Goal: Task Accomplishment & Management: Complete application form

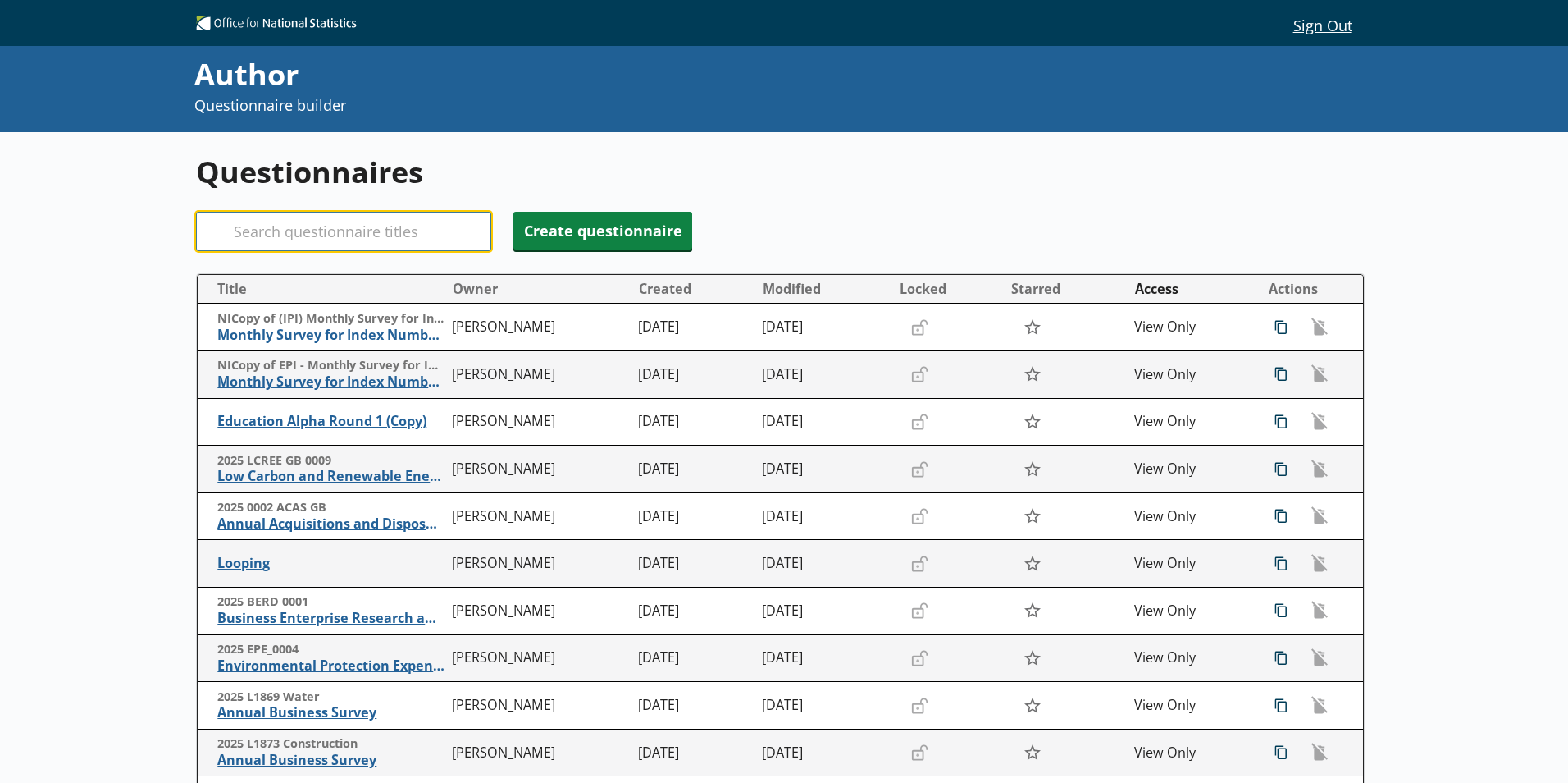
click at [274, 227] on input "Search" at bounding box center [344, 232] width 296 height 39
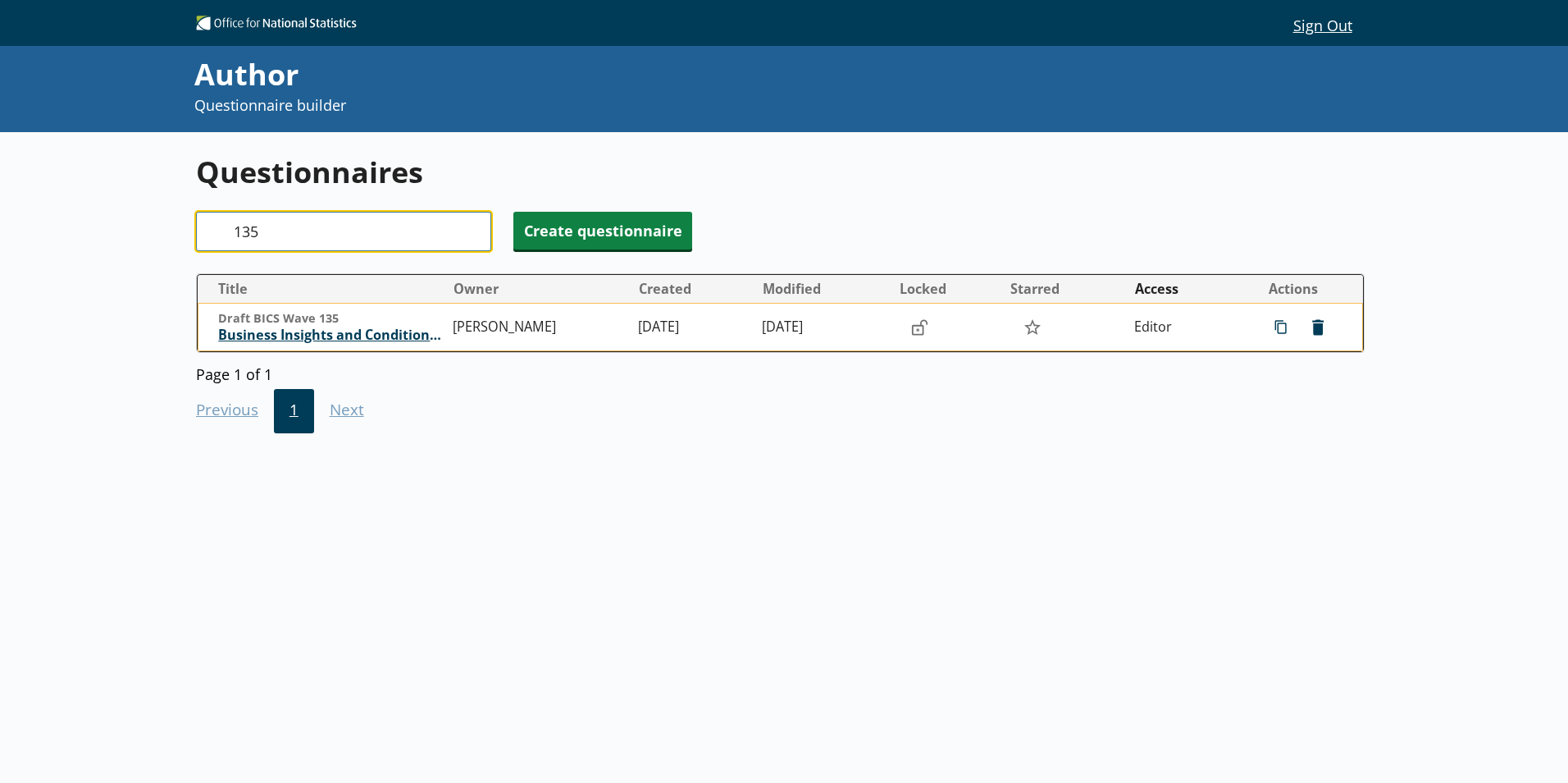
type input "135"
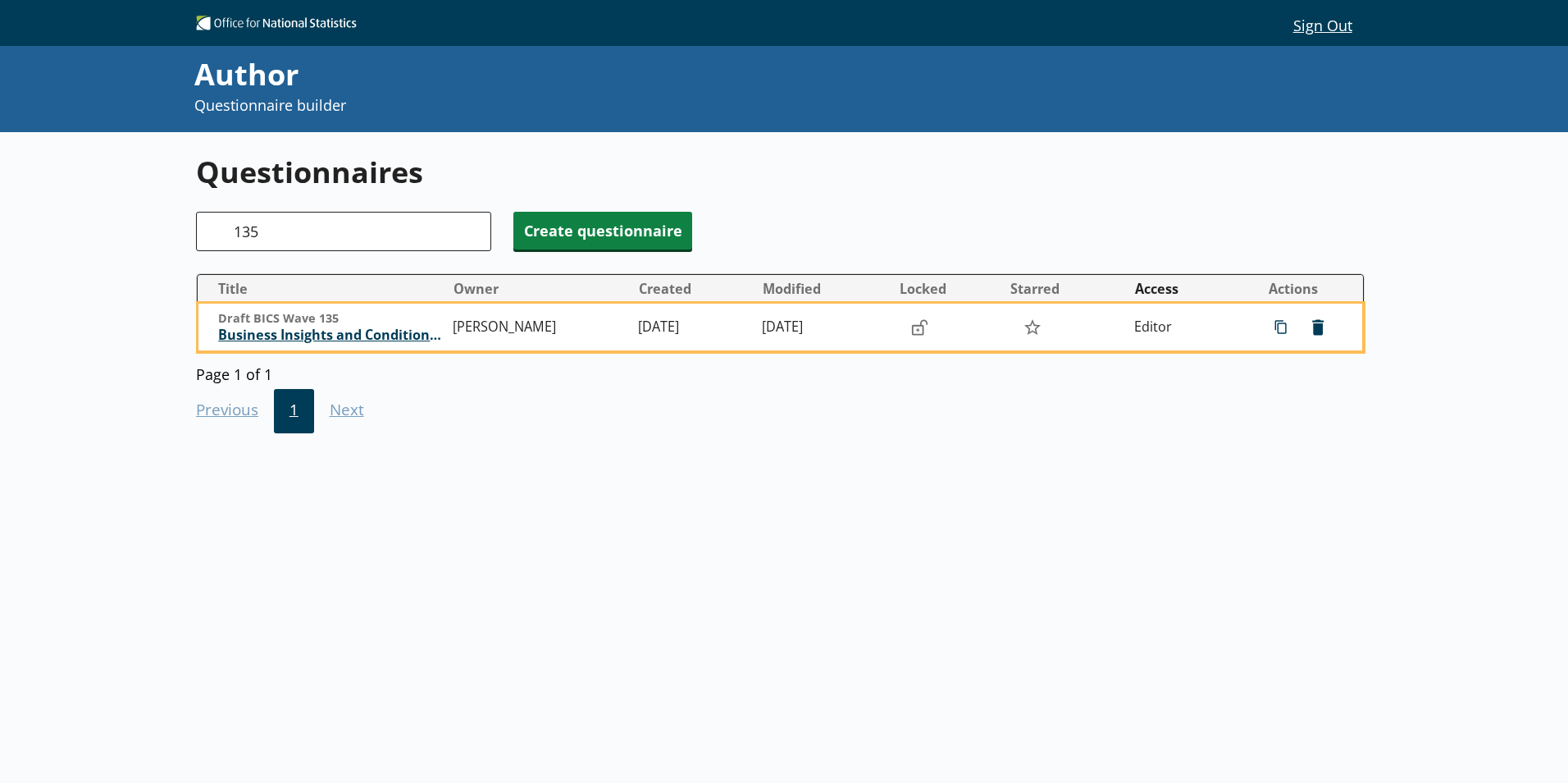
click at [369, 339] on span "Business Insights and Conditions Survey (BICS)" at bounding box center [332, 335] width 227 height 18
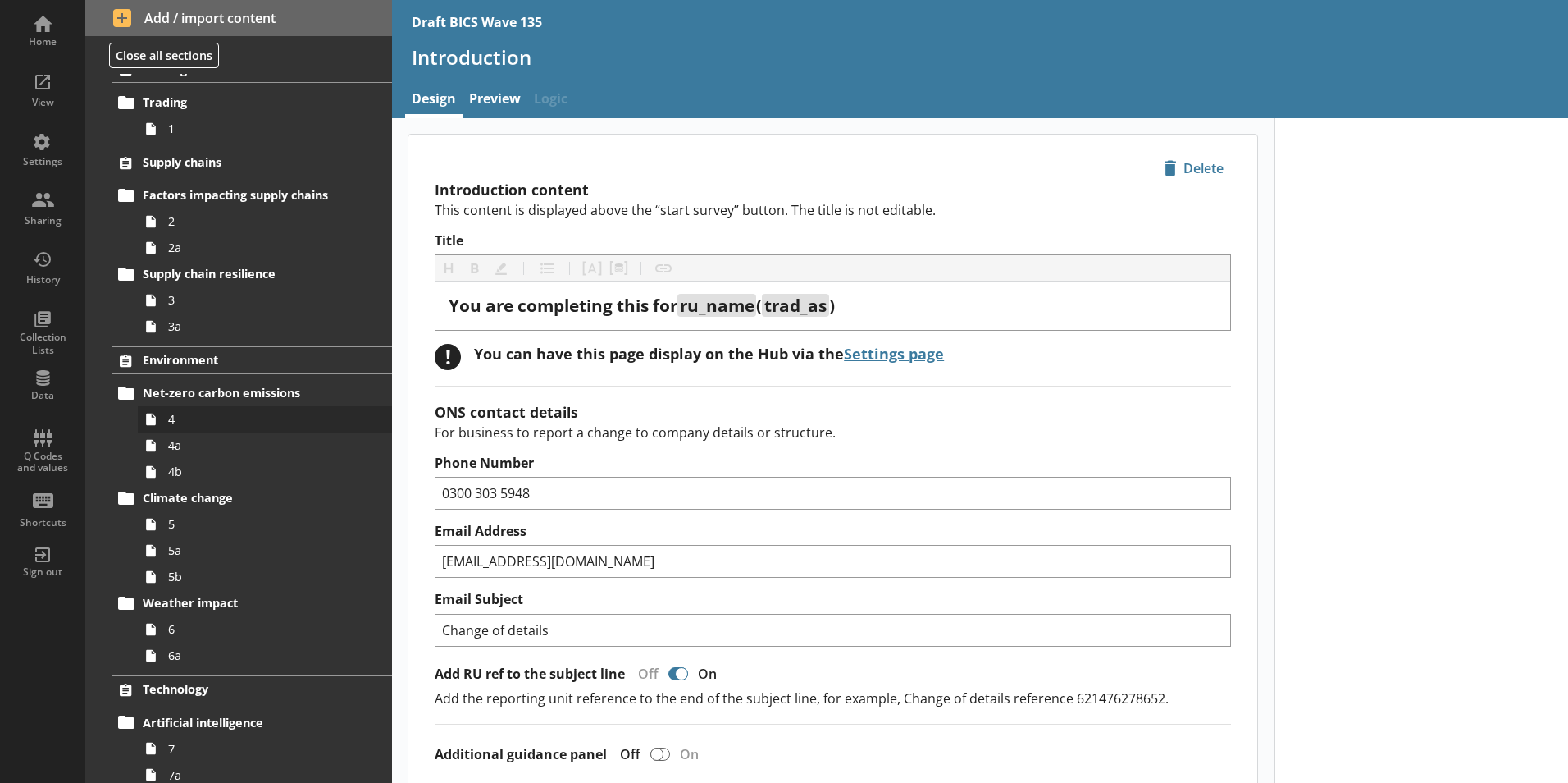
scroll to position [82, 0]
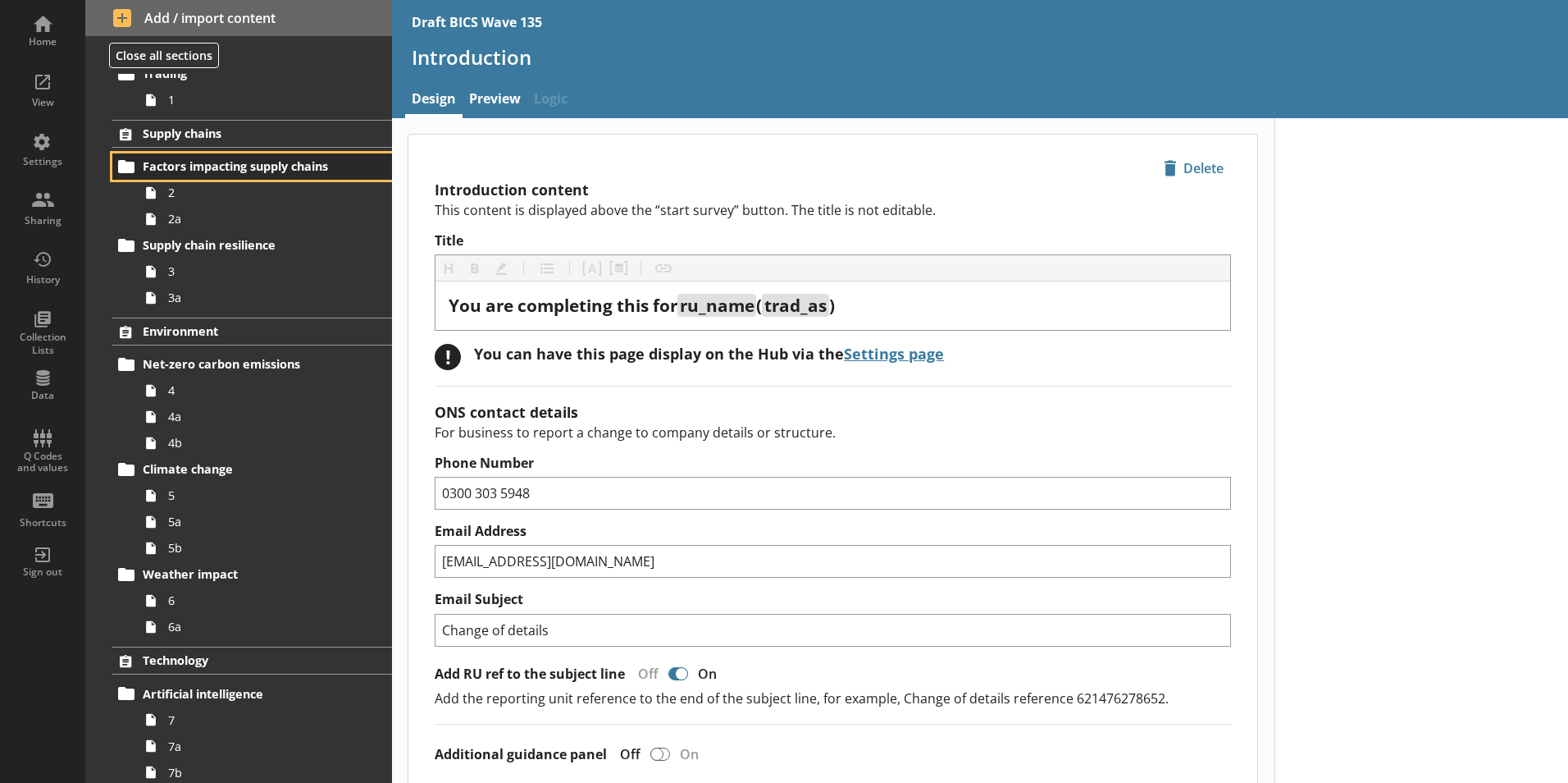
click at [191, 178] on link "Factors impacting supply chains" at bounding box center [252, 166] width 280 height 26
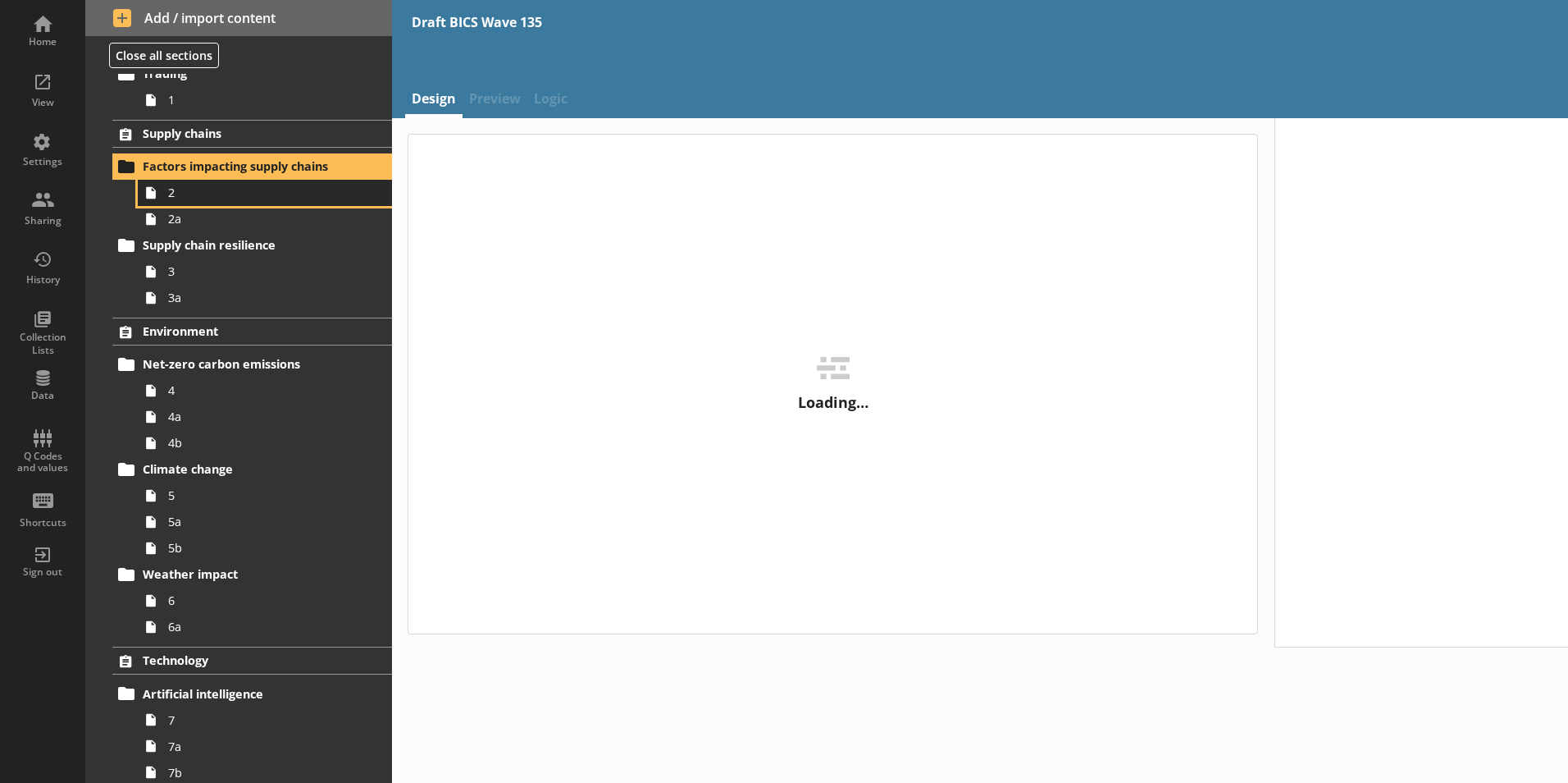
click at [182, 201] on link "2" at bounding box center [265, 192] width 255 height 26
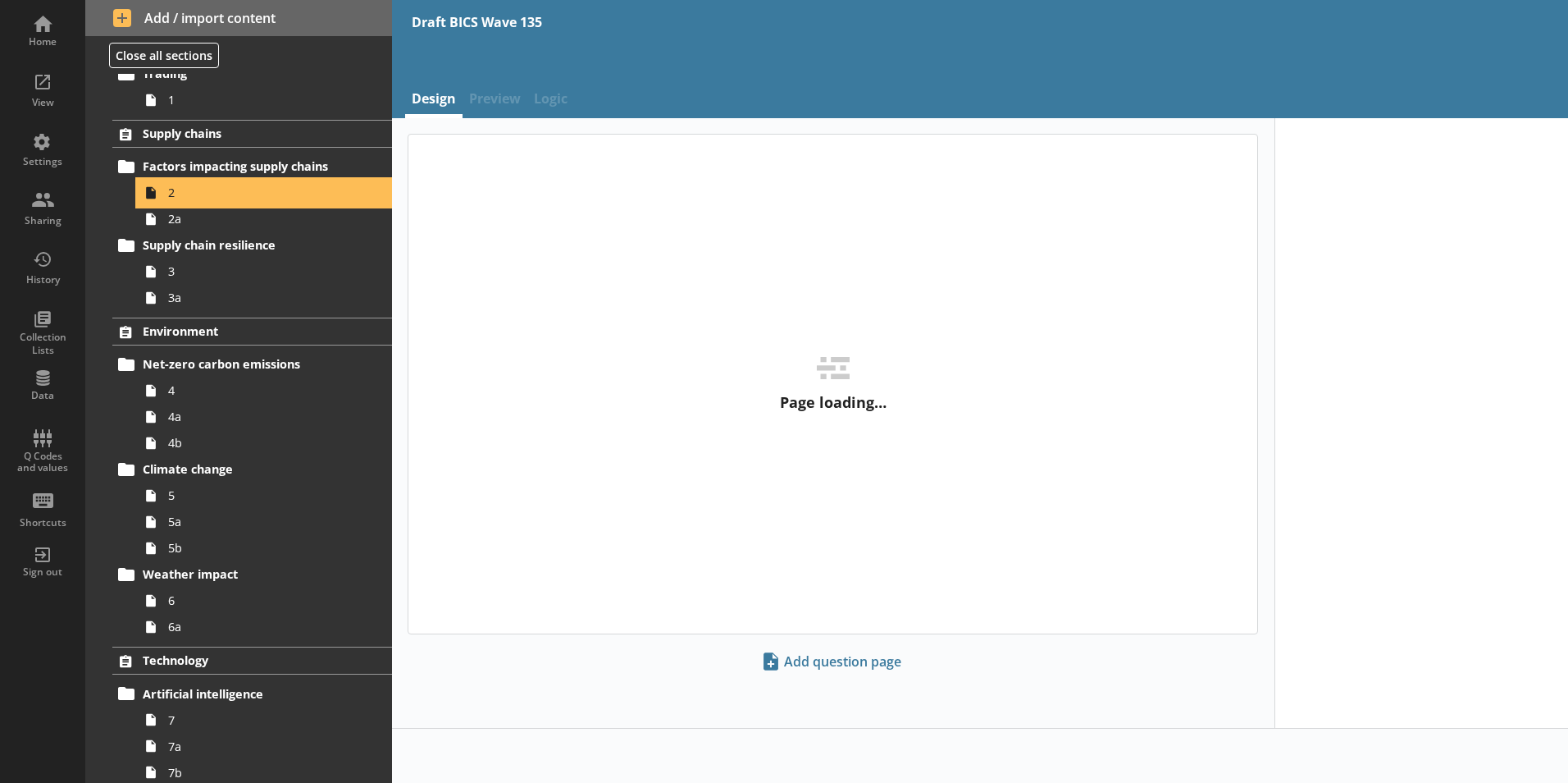
click at [180, 193] on span "2" at bounding box center [259, 192] width 182 height 16
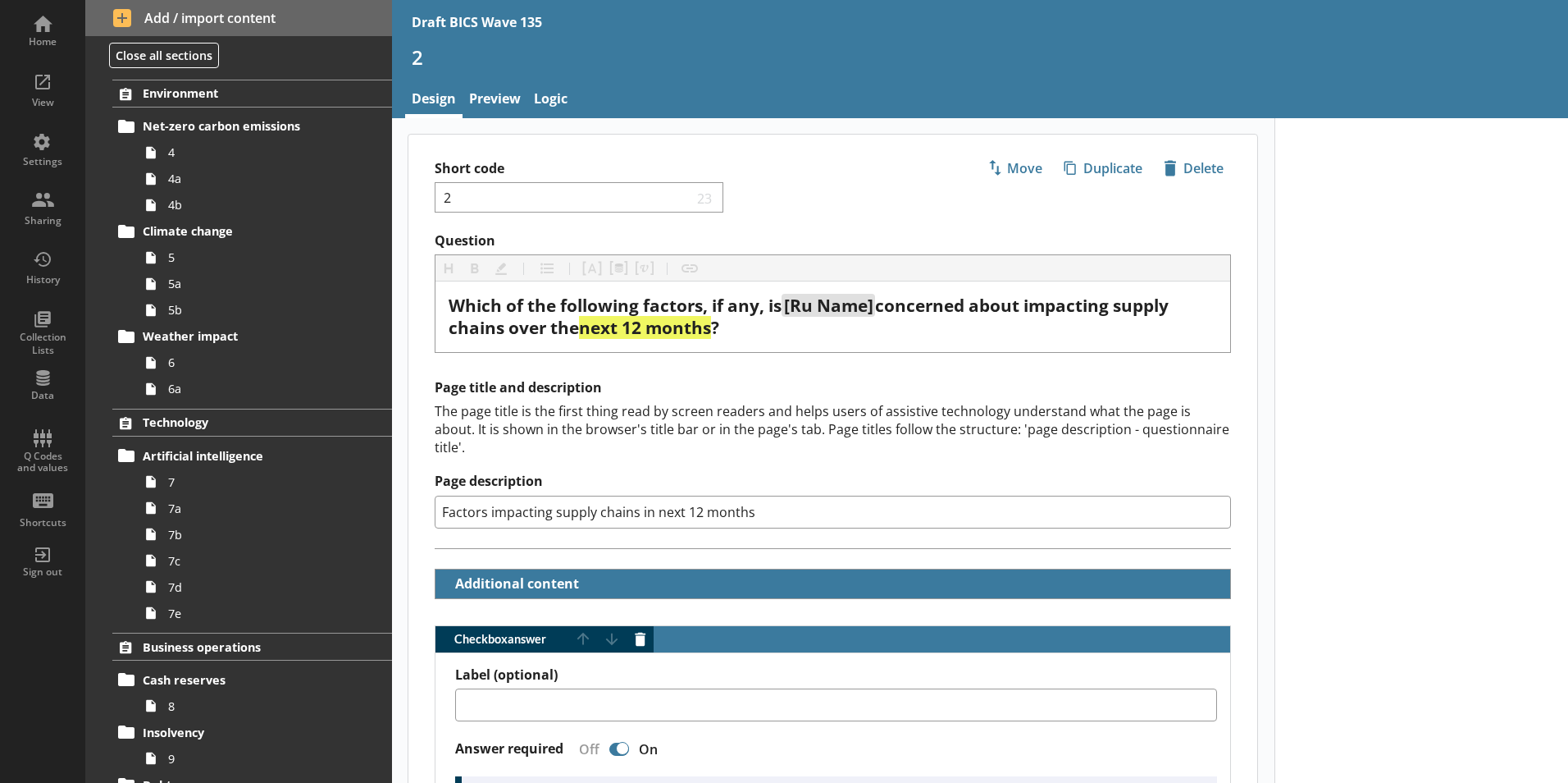
scroll to position [73, 0]
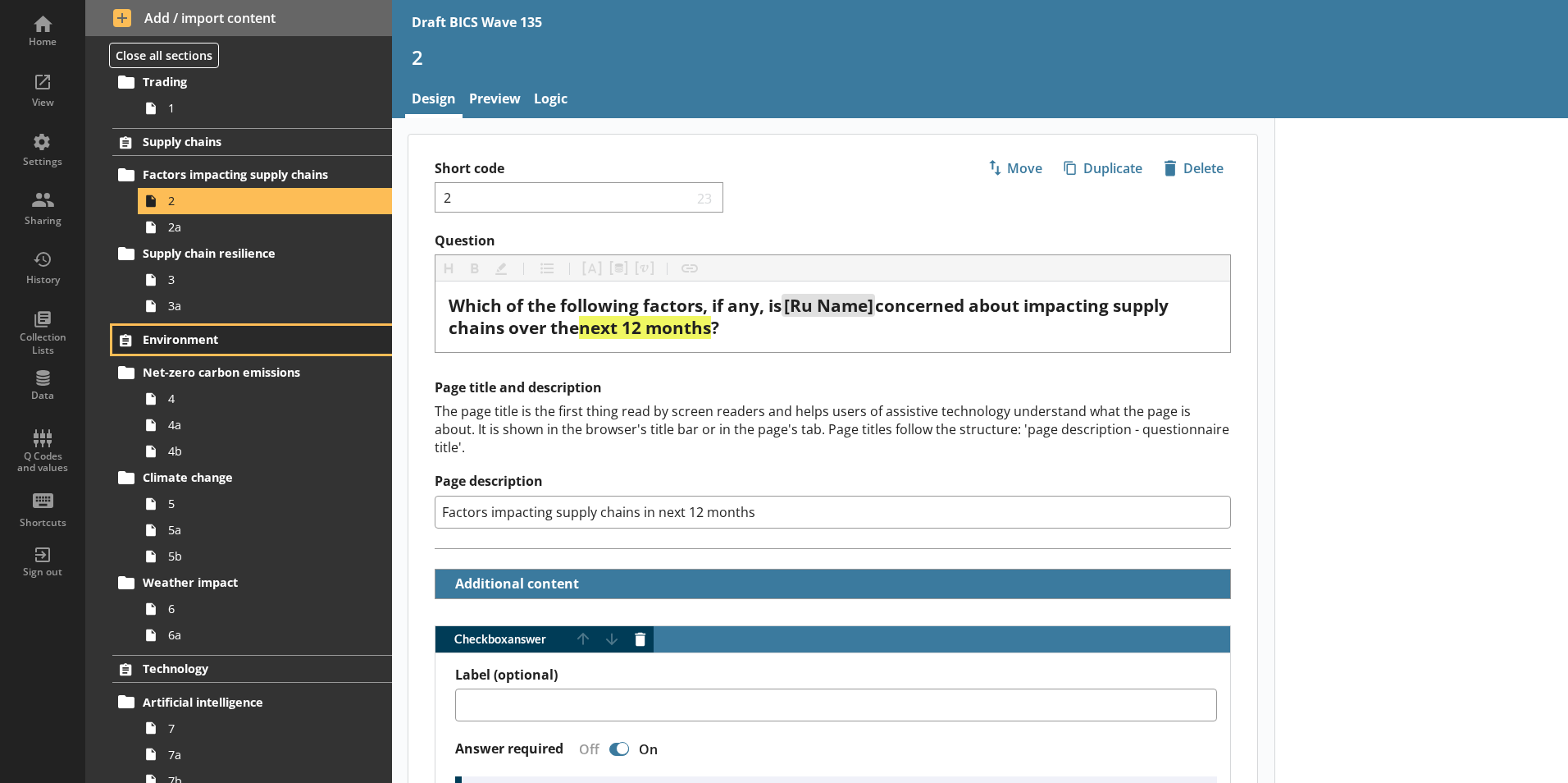
click at [210, 332] on span "Environment" at bounding box center [244, 338] width 201 height 16
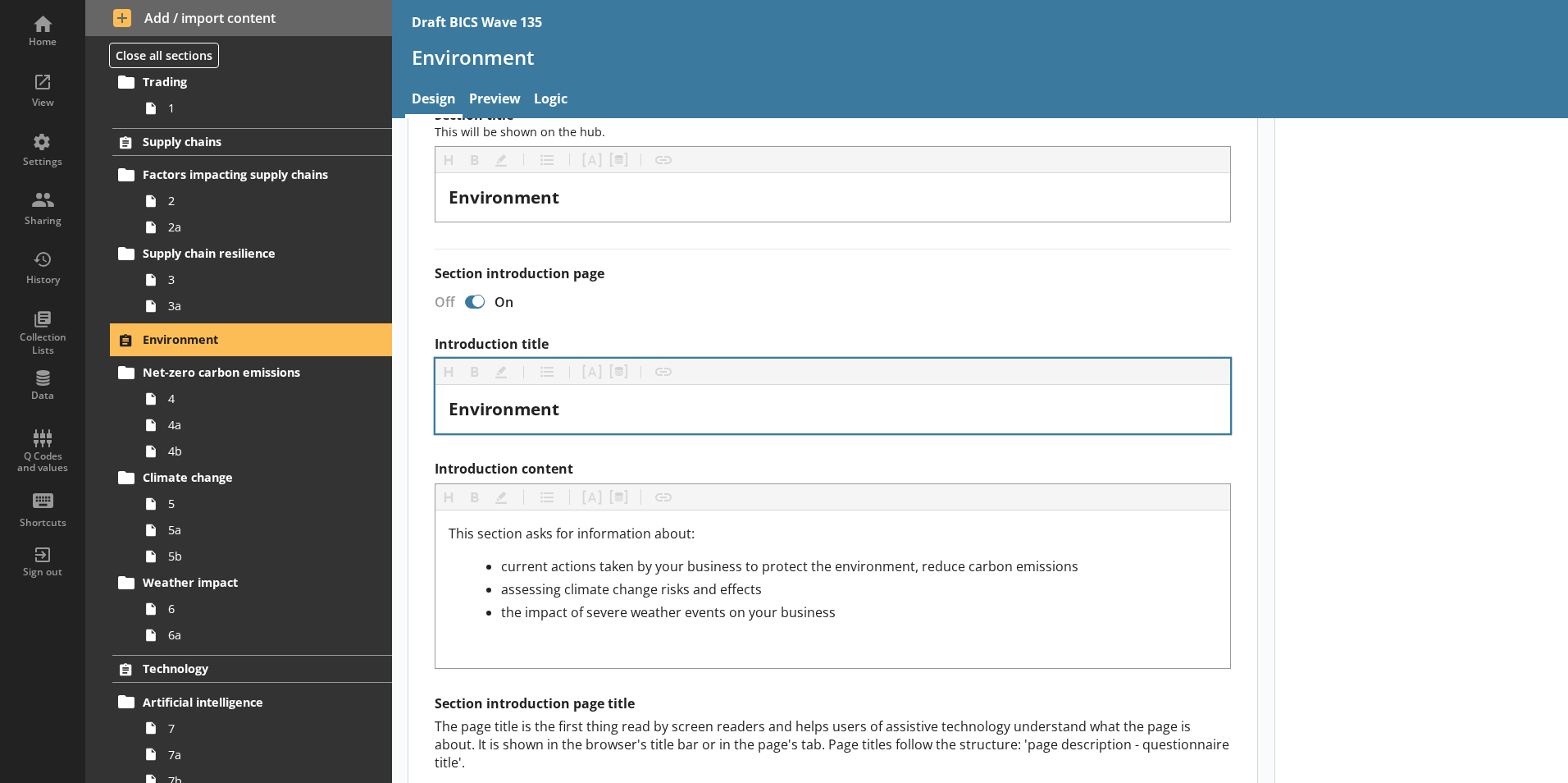
scroll to position [246, 0]
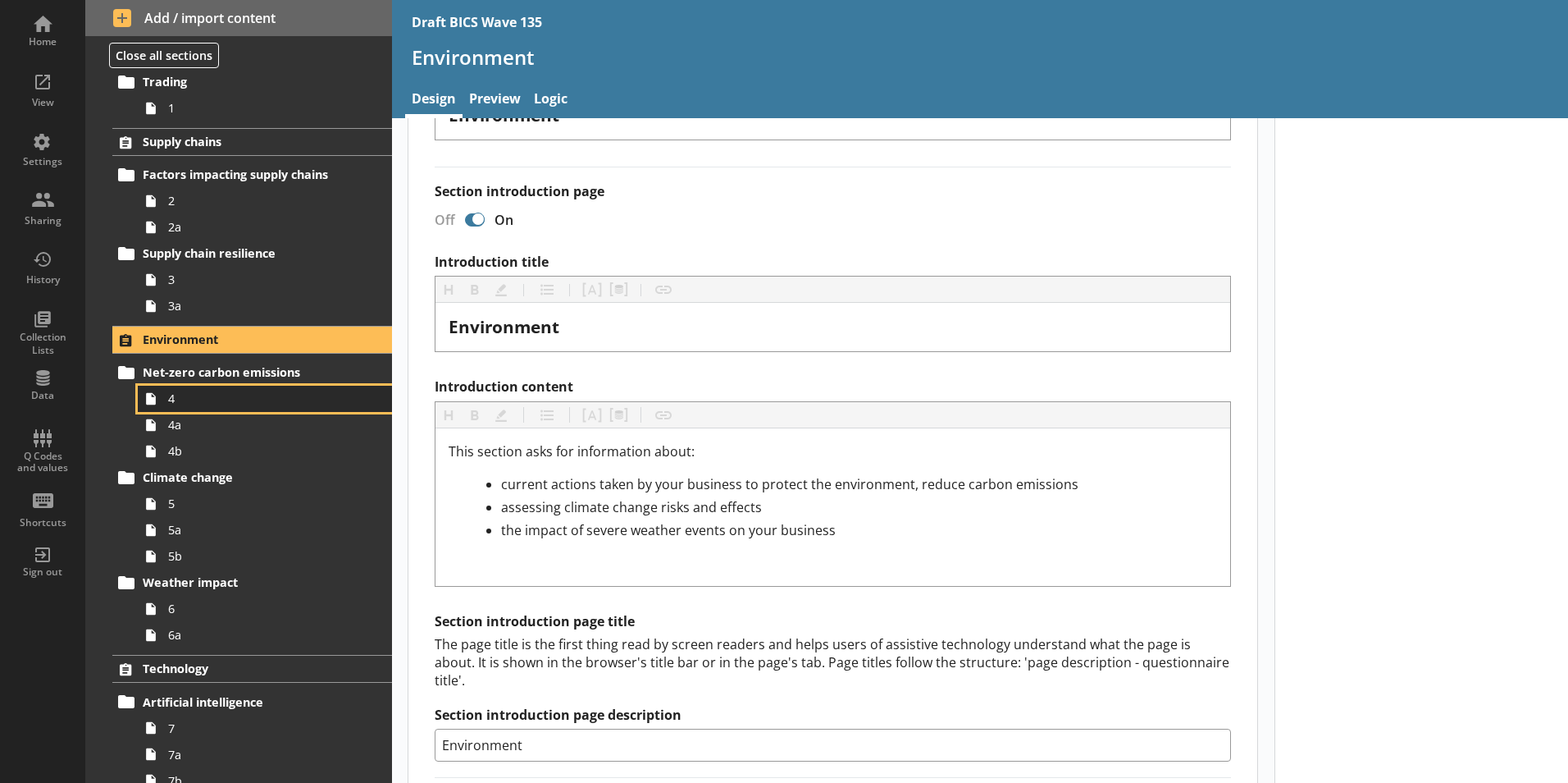
click at [161, 404] on icon at bounding box center [151, 399] width 26 height 26
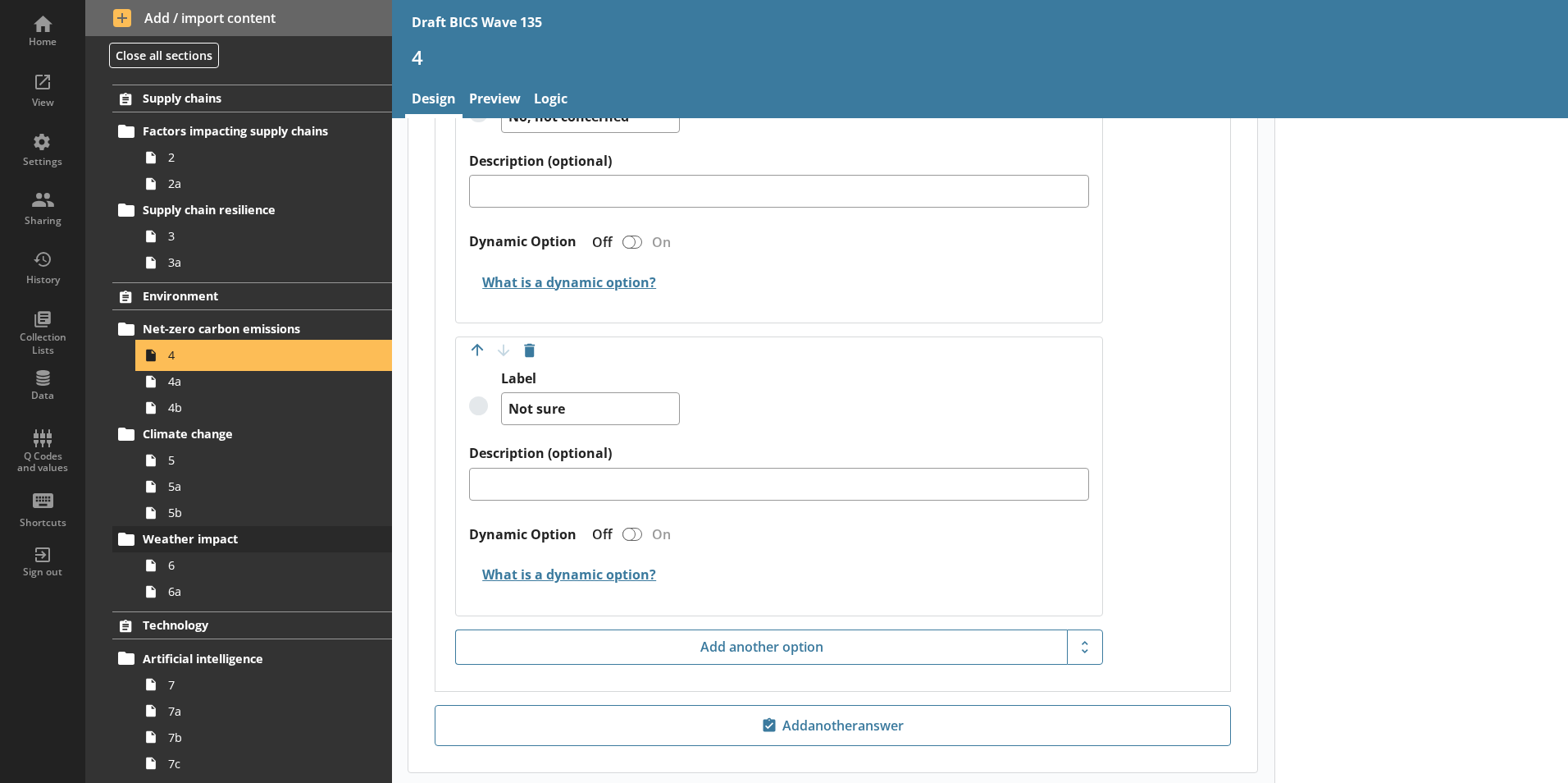
scroll to position [156, 0]
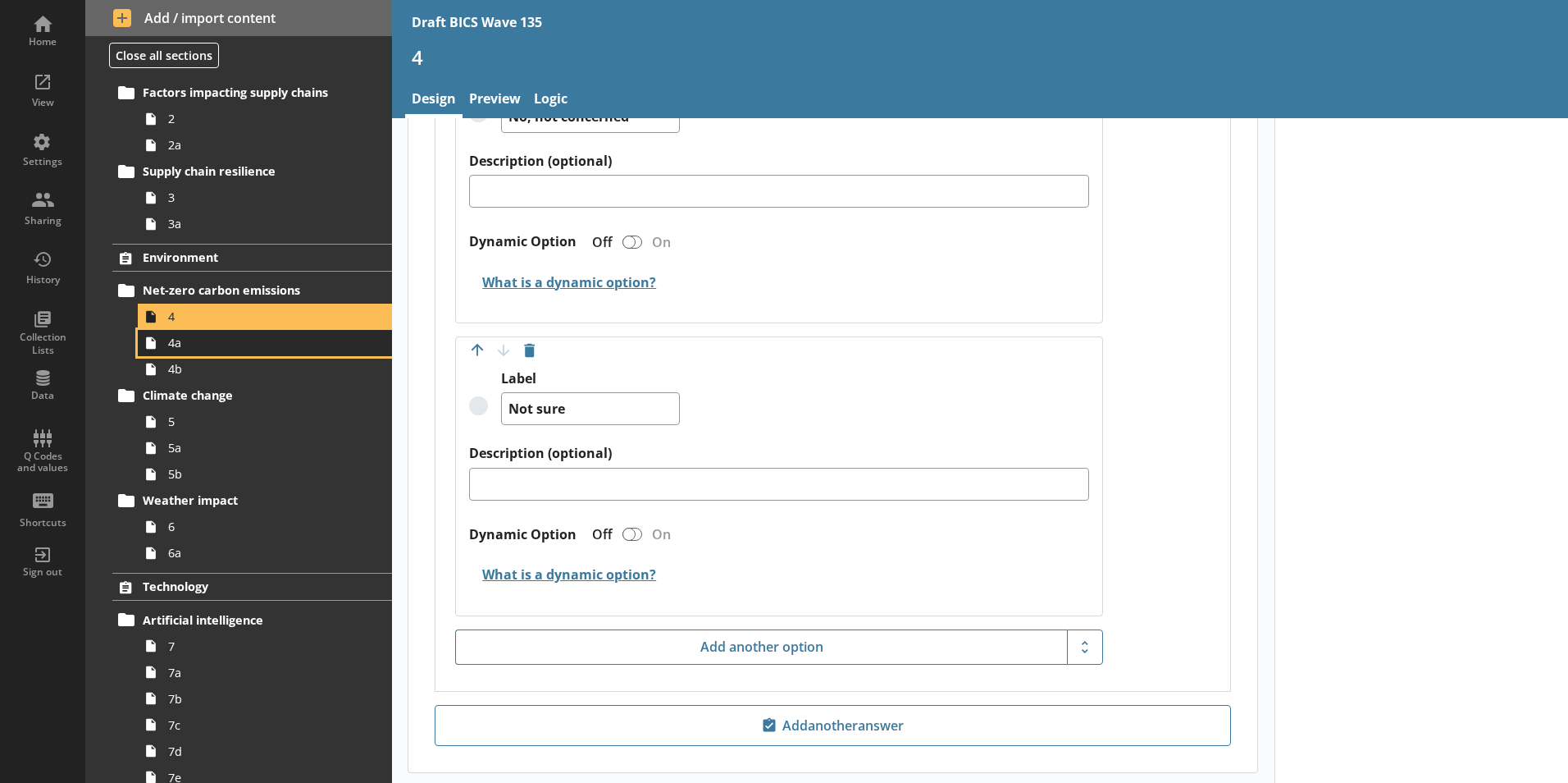
click at [174, 350] on span "4a" at bounding box center [259, 342] width 182 height 16
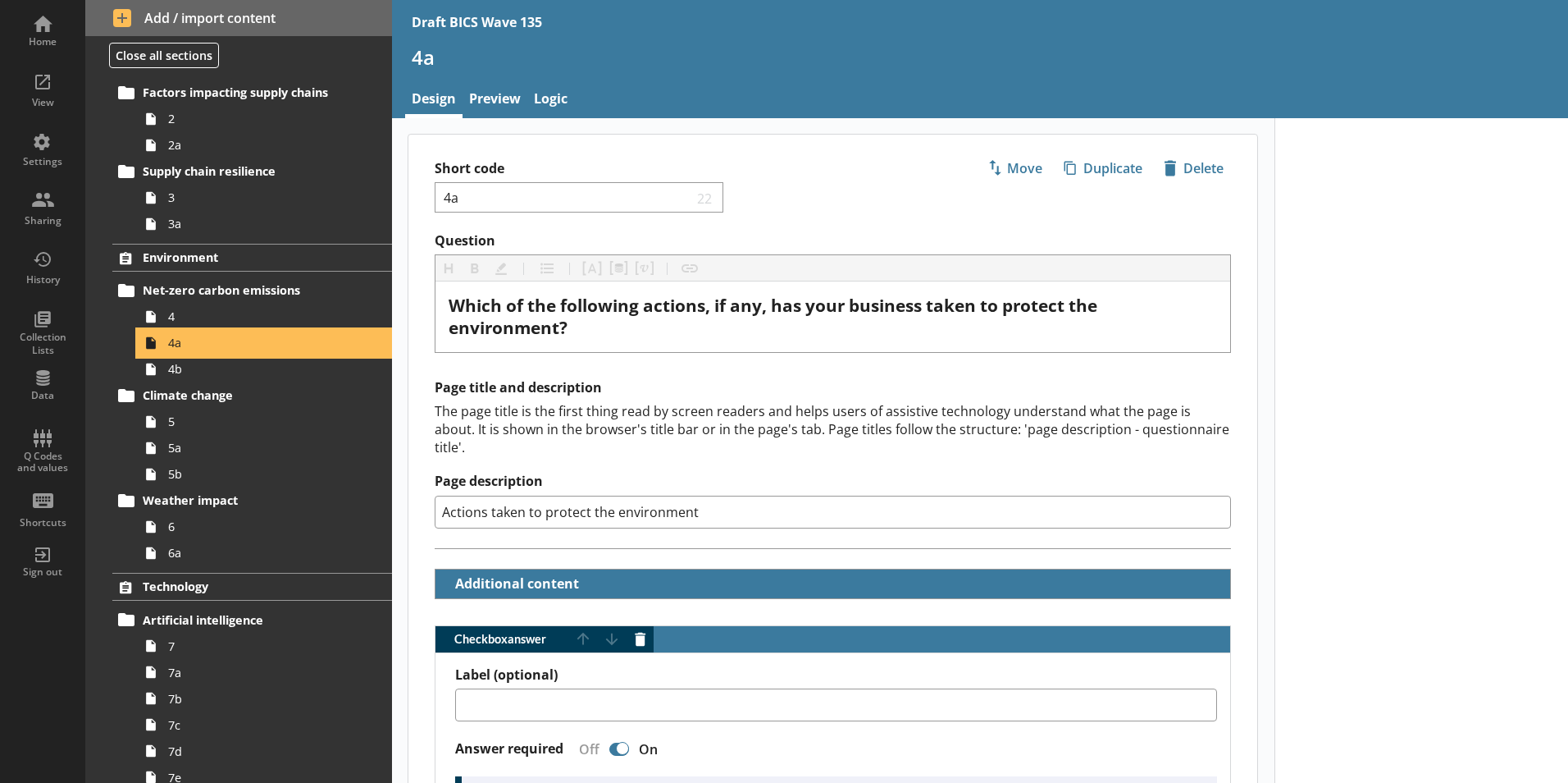
click at [174, 350] on span "4a" at bounding box center [259, 342] width 182 height 16
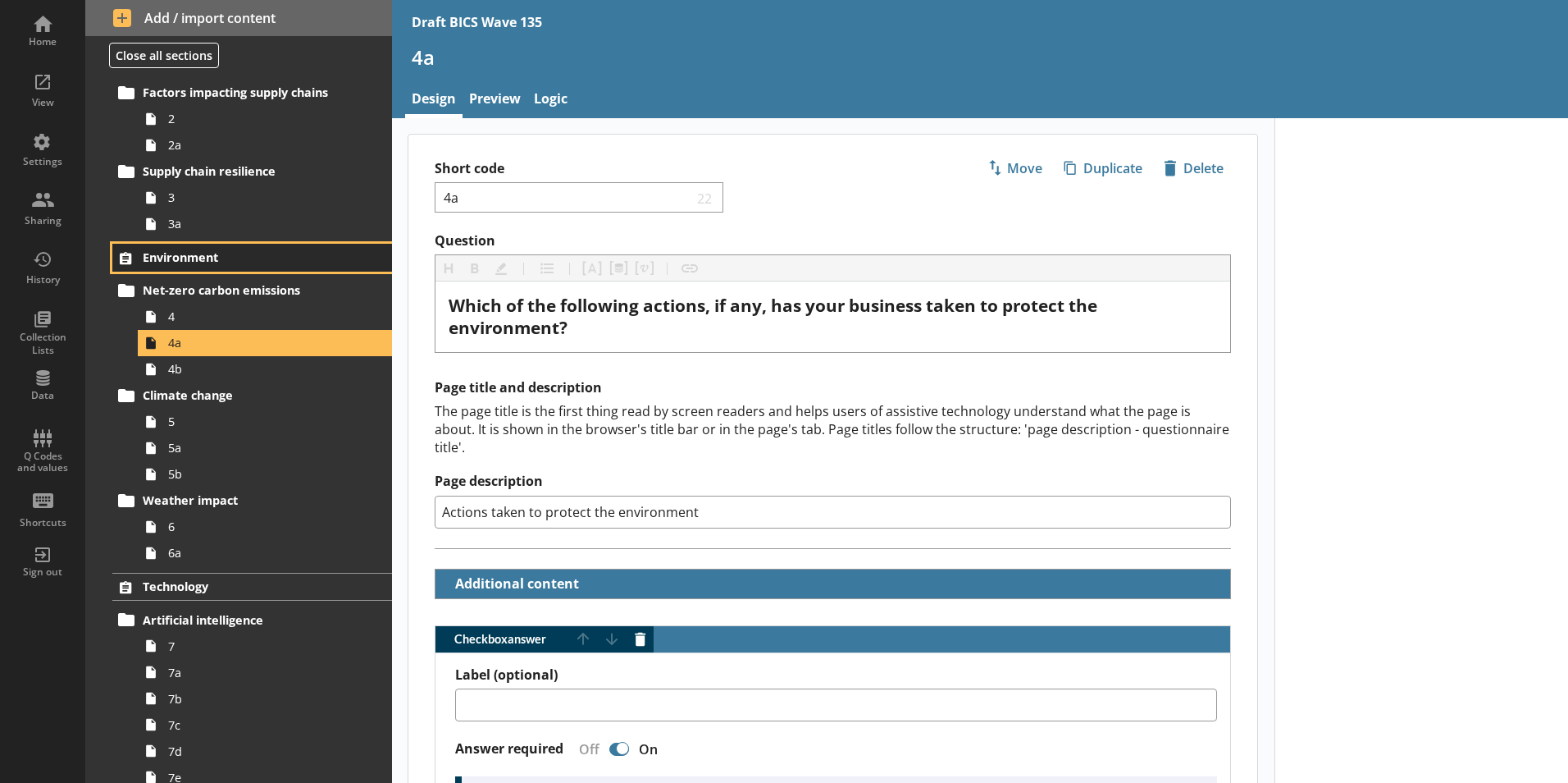
click at [191, 251] on span "Environment" at bounding box center [244, 257] width 201 height 16
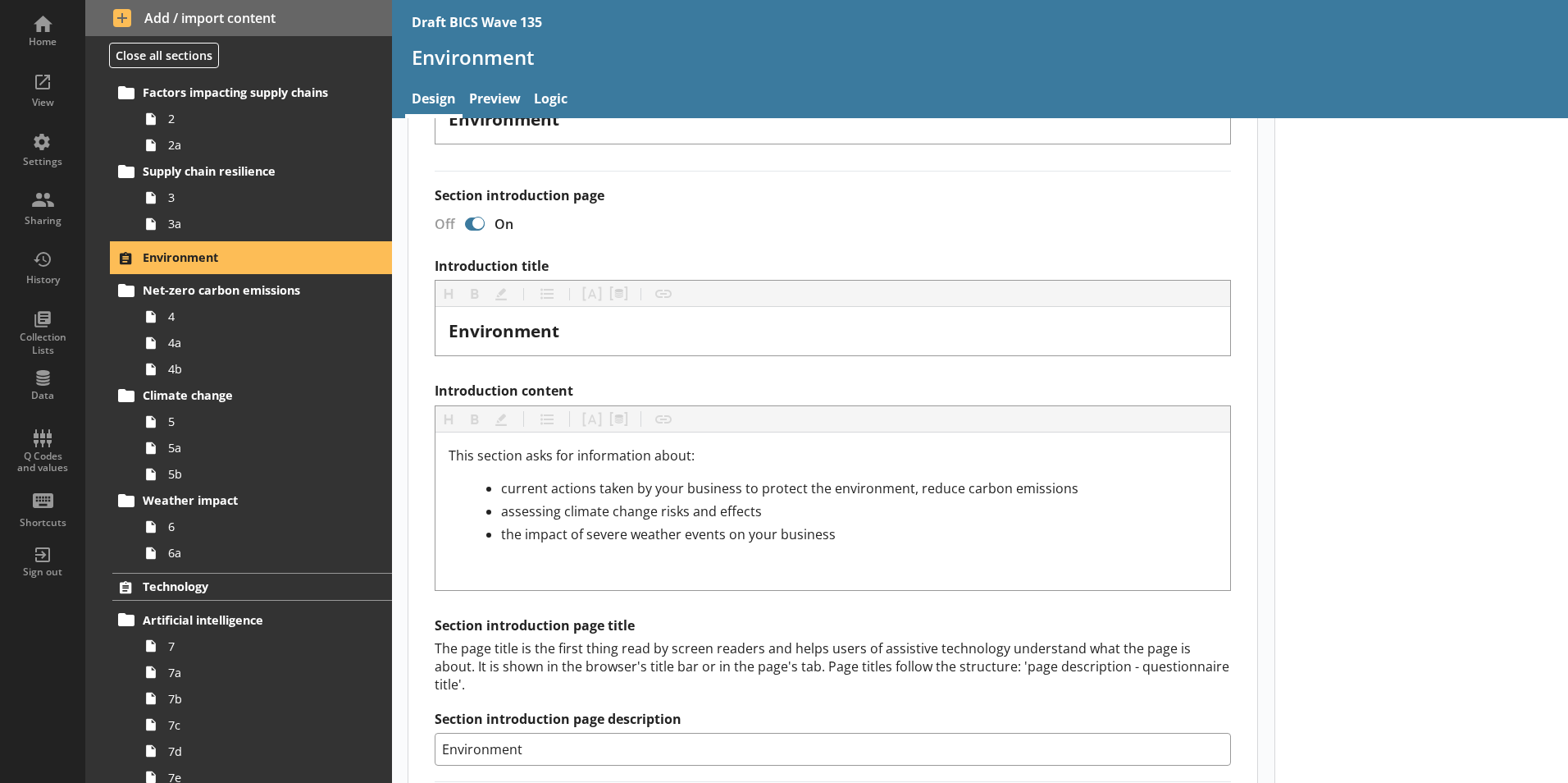
scroll to position [246, 0]
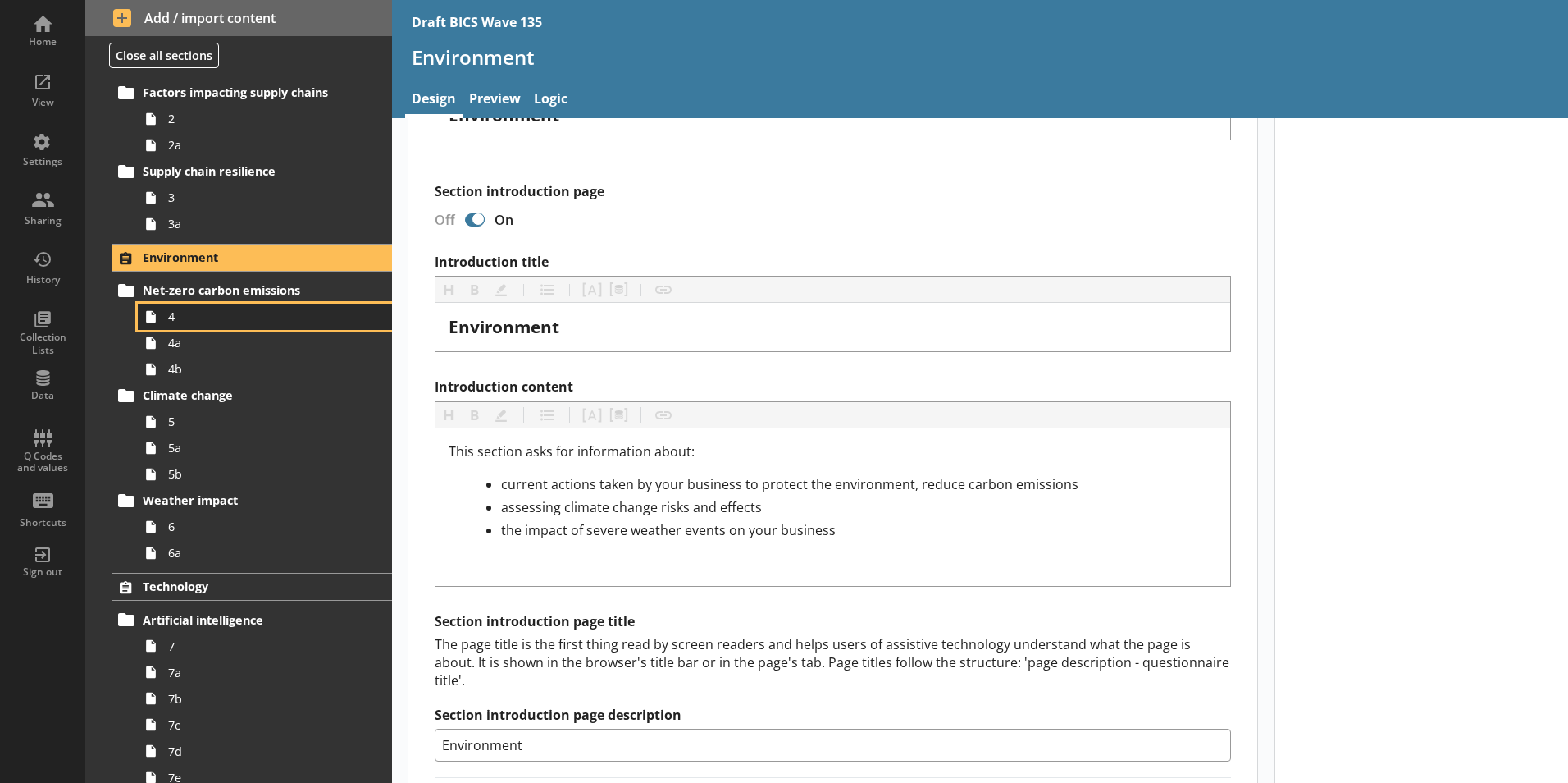
click at [175, 322] on span "4" at bounding box center [259, 316] width 182 height 16
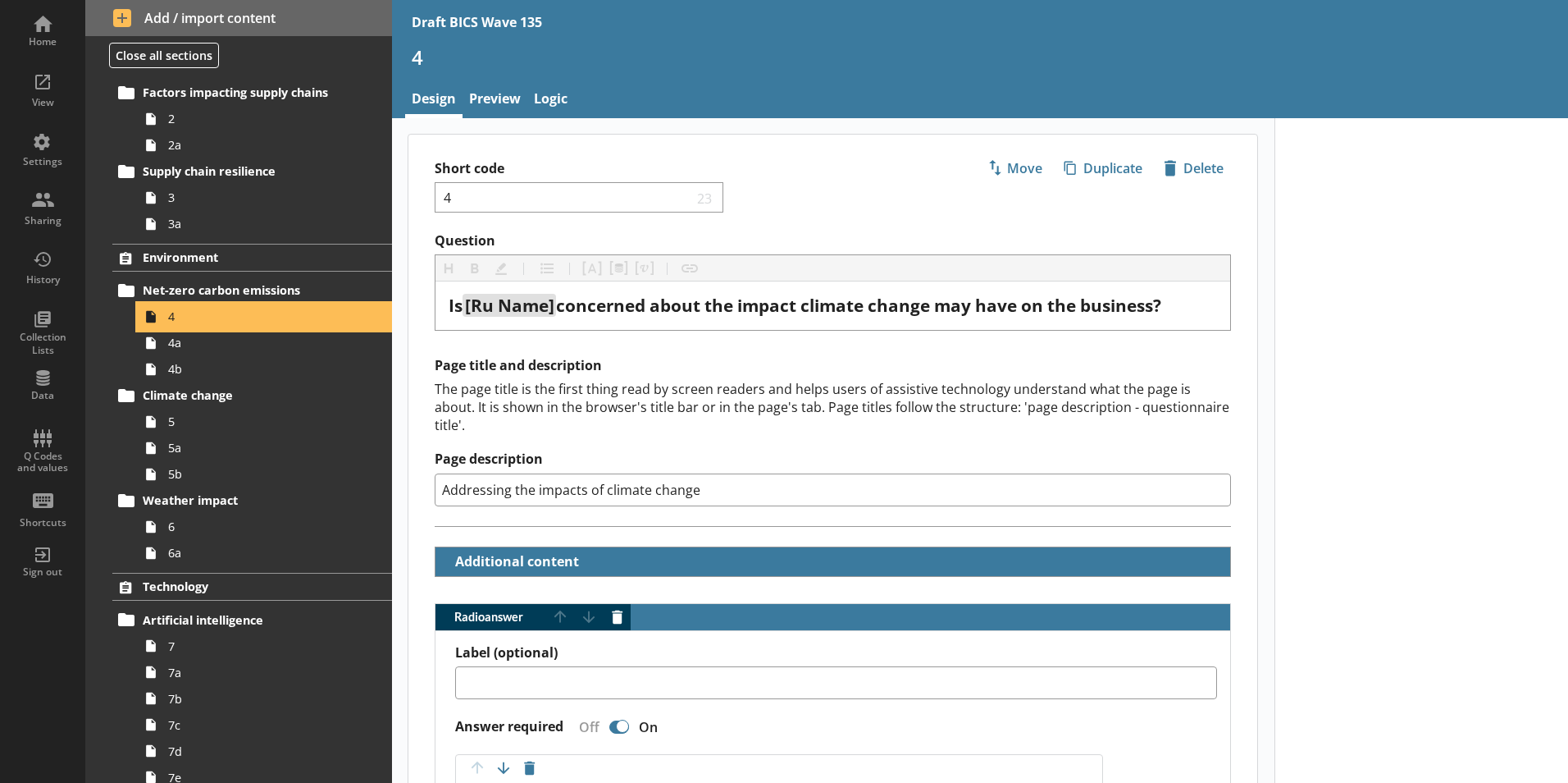
click at [175, 322] on span "4" at bounding box center [259, 316] width 182 height 16
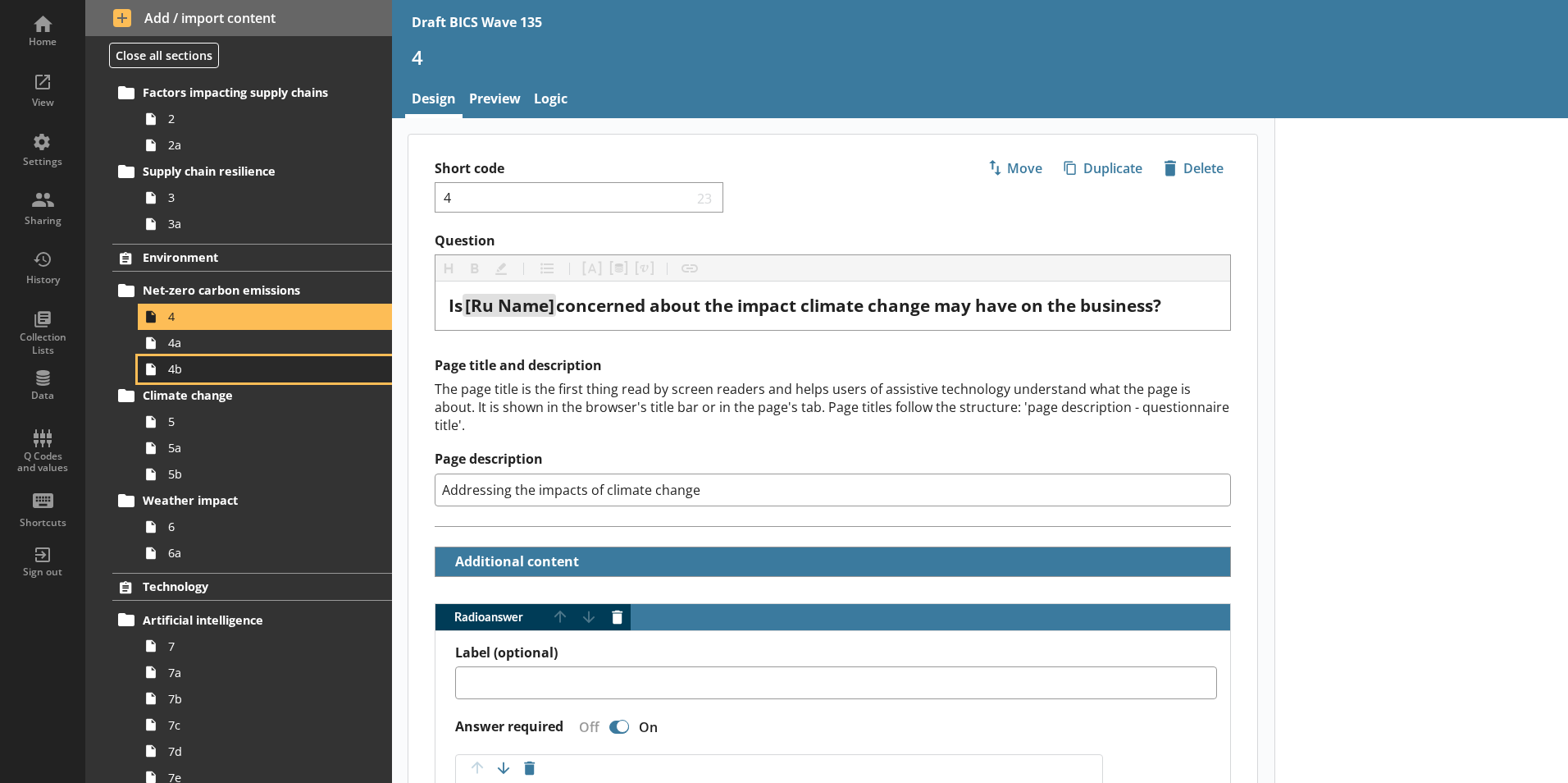
click at [173, 356] on link "4b" at bounding box center [265, 369] width 255 height 26
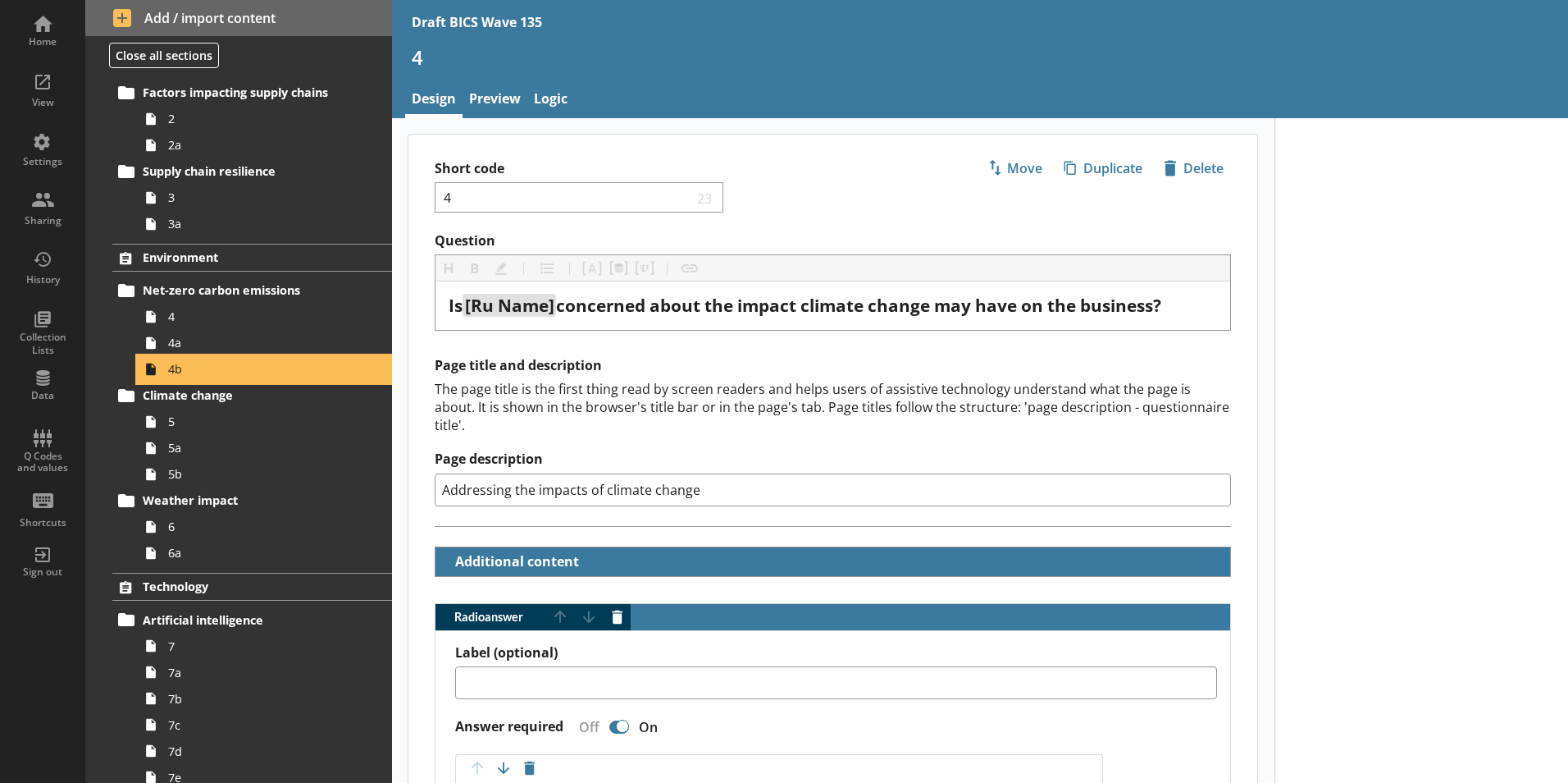
type textarea "x"
